Goal: Information Seeking & Learning: Learn about a topic

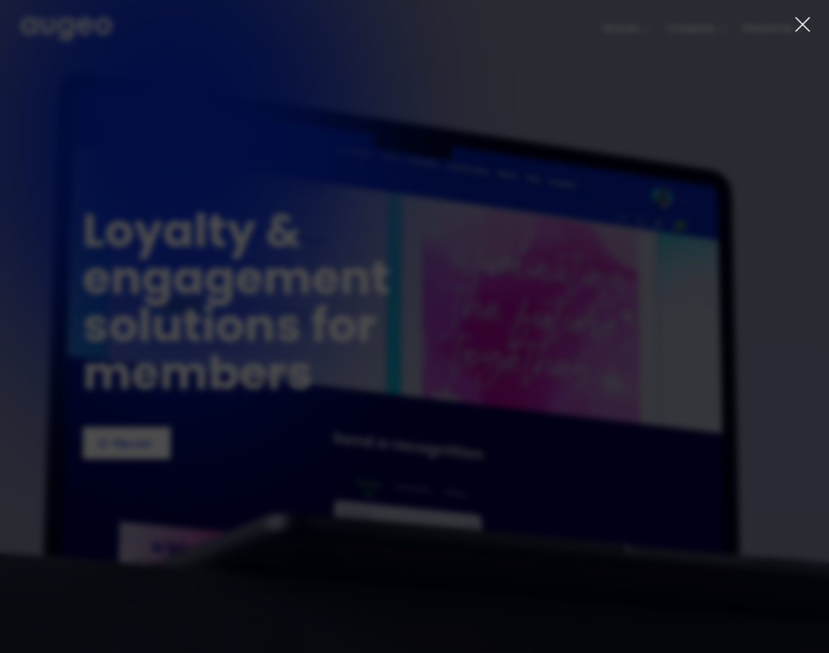
click at [814, 24] on div at bounding box center [414, 326] width 829 height 653
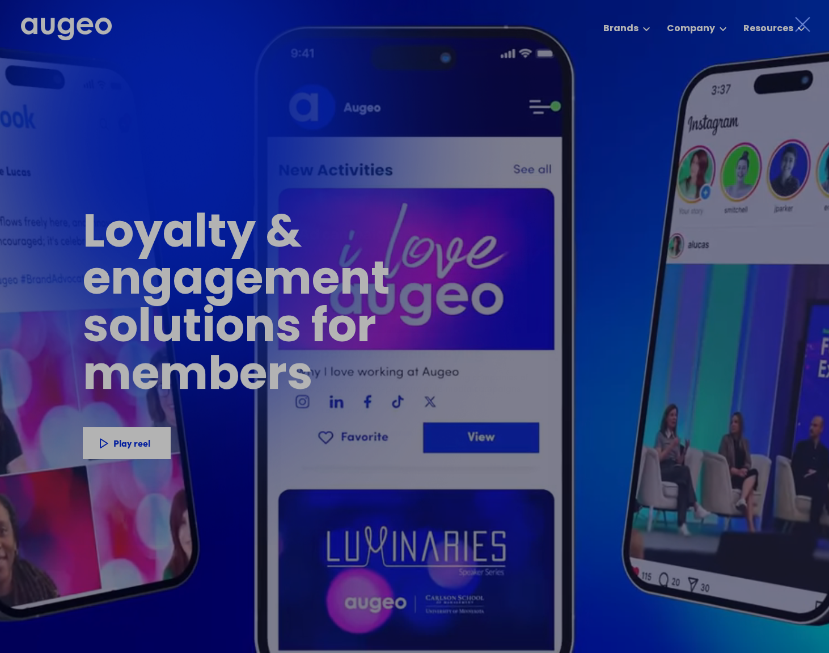
click at [801, 25] on icon at bounding box center [802, 25] width 14 height 14
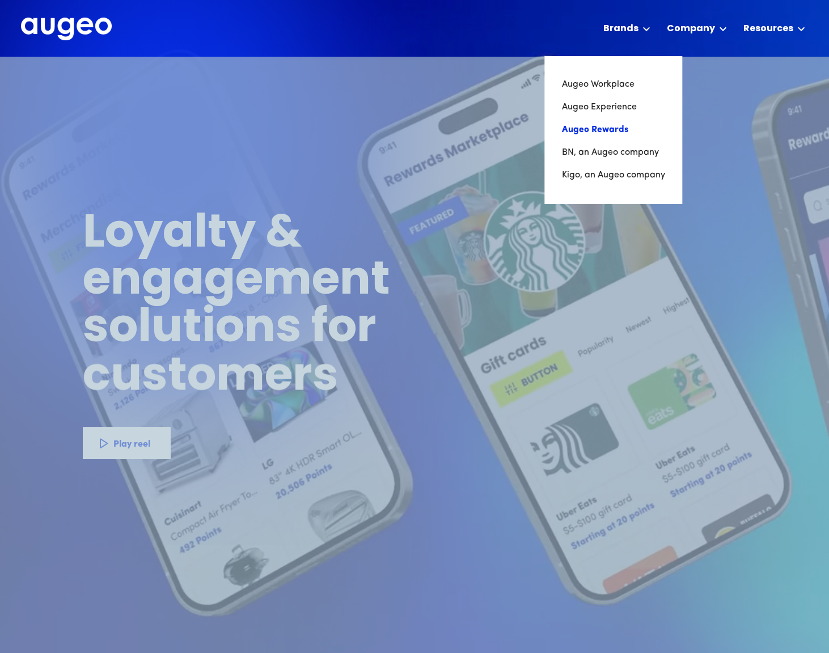
click at [621, 126] on link "Augeo Rewards" at bounding box center [612, 129] width 103 height 23
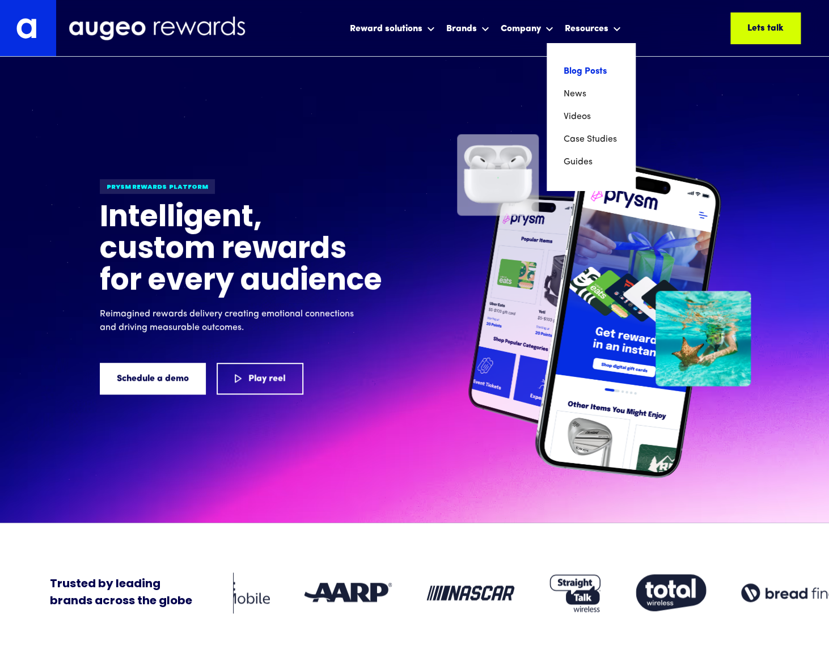
click at [574, 71] on link "Blog Posts" at bounding box center [591, 71] width 54 height 23
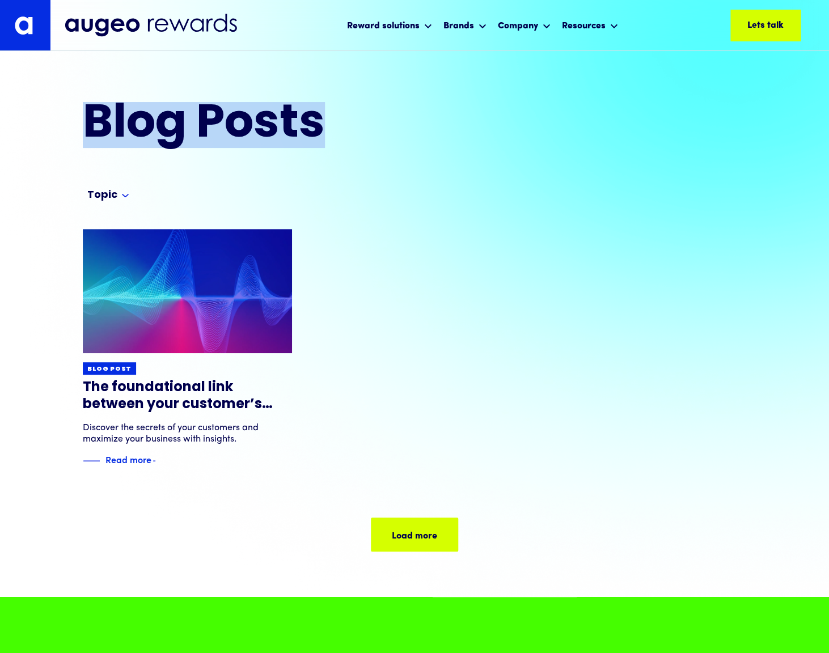
drag, startPoint x: 348, startPoint y: 121, endPoint x: 82, endPoint y: 120, distance: 265.3
click at [82, 120] on div "Blog Posts" at bounding box center [414, 116] width 829 height 118
copy h2 "Blog Posts"
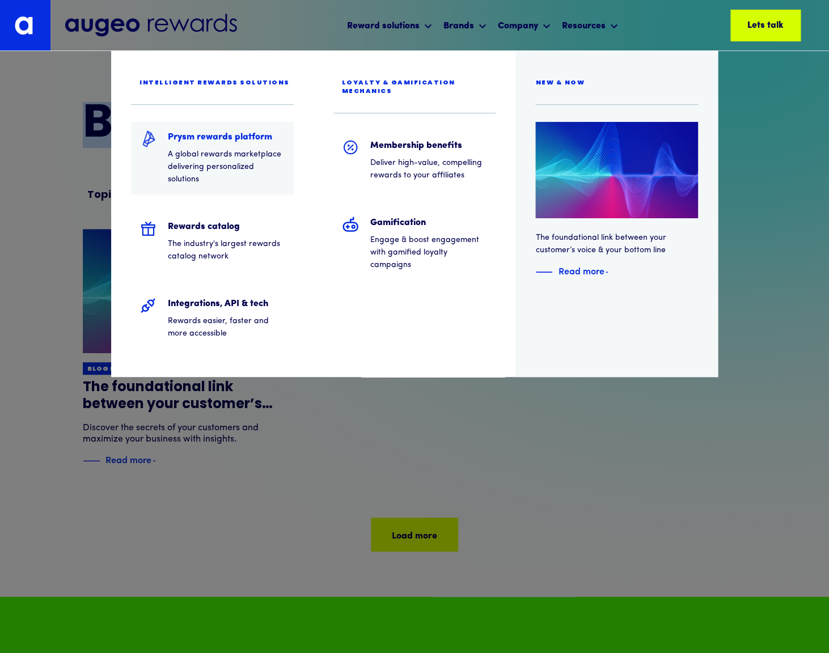
click at [254, 138] on h5 "Prysm rewards platform" at bounding box center [226, 137] width 117 height 14
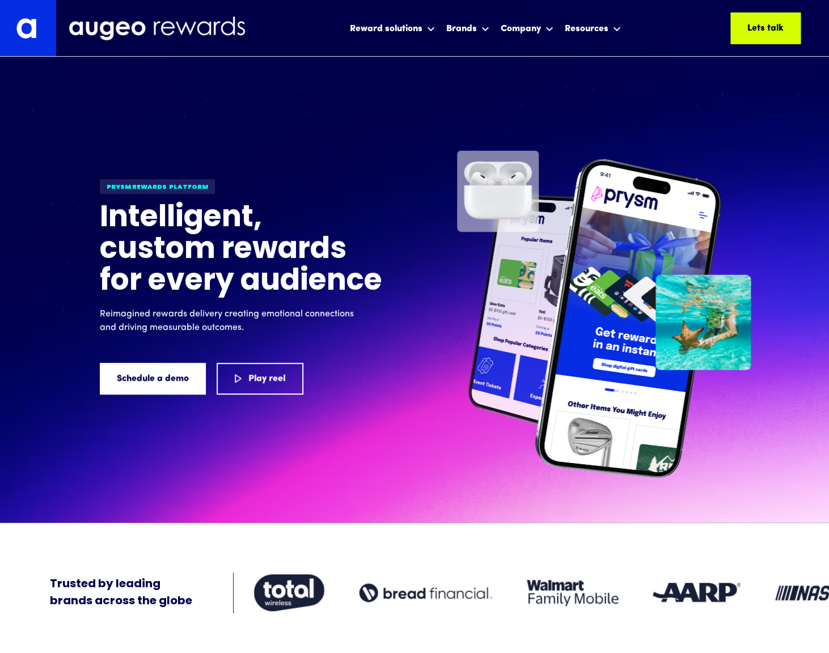
click at [453, 441] on div "Prysm Rewards platform Intelligent, custom rewards for every audience Reimagine…" at bounding box center [414, 303] width 680 height 457
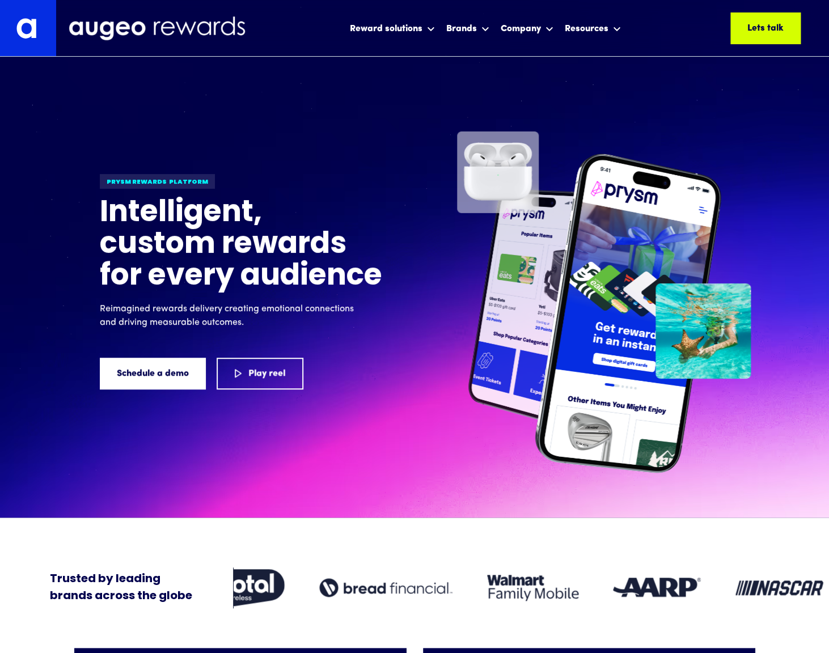
scroll to position [5, 0]
